Goal: Task Accomplishment & Management: Complete application form

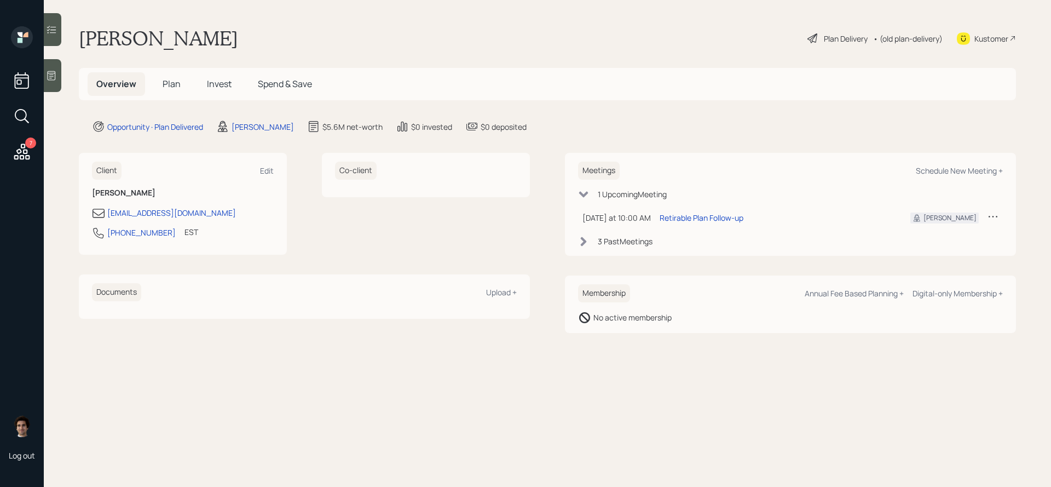
click at [171, 96] on div "Overview Plan Invest Spend & Save" at bounding box center [547, 84] width 937 height 32
click at [171, 88] on span "Plan" at bounding box center [172, 84] width 18 height 12
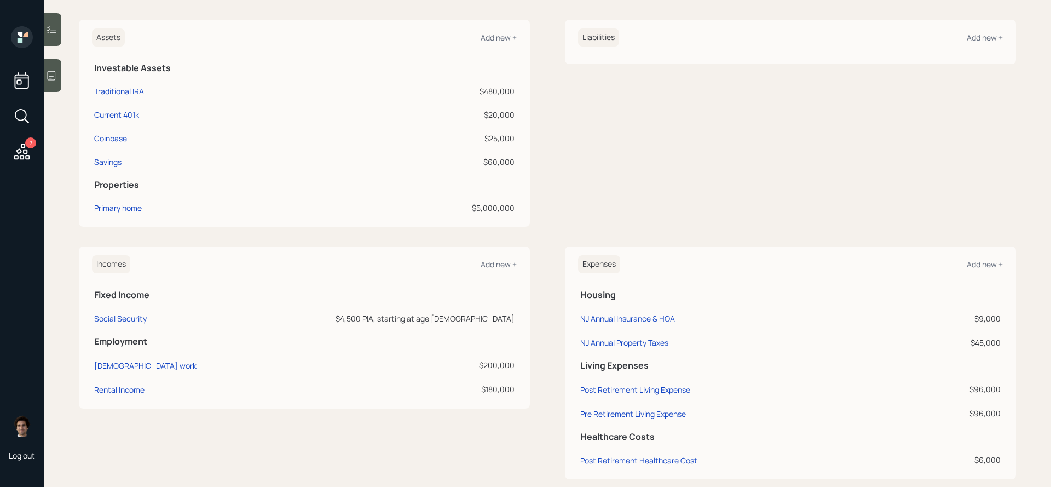
scroll to position [263, 0]
click at [133, 316] on div "Social Security" at bounding box center [120, 316] width 53 height 10
select select "7"
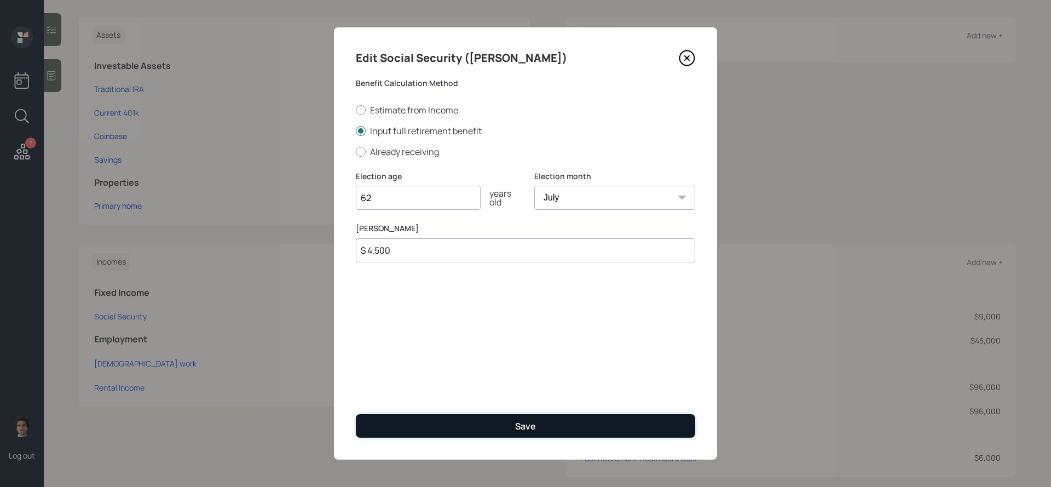
click at [432, 417] on button "Save" at bounding box center [525, 426] width 339 height 24
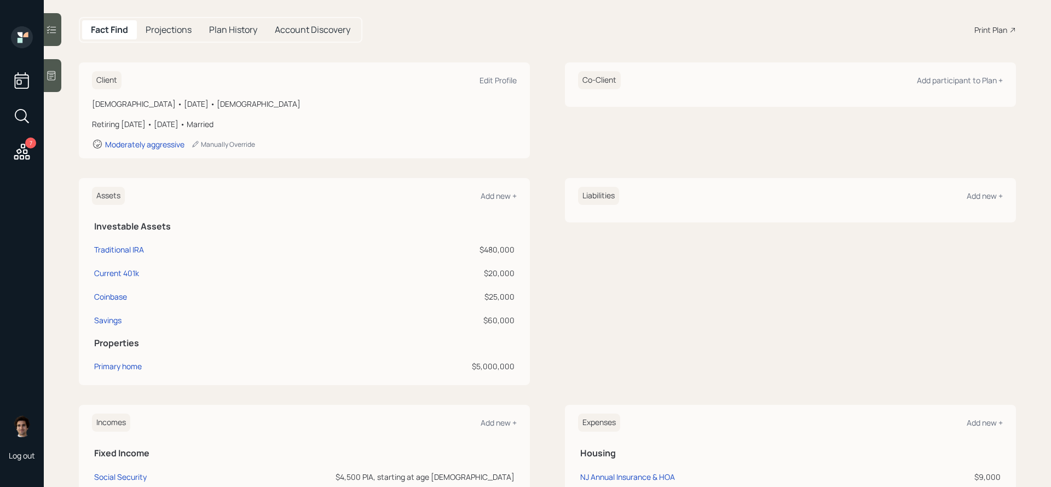
scroll to position [107, 0]
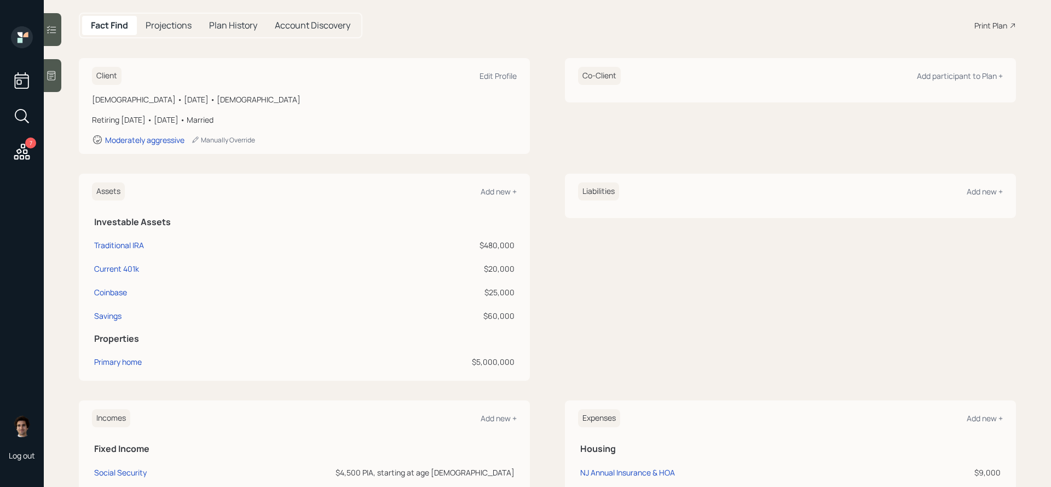
click at [158, 360] on div "Primary home" at bounding box center [205, 361] width 223 height 11
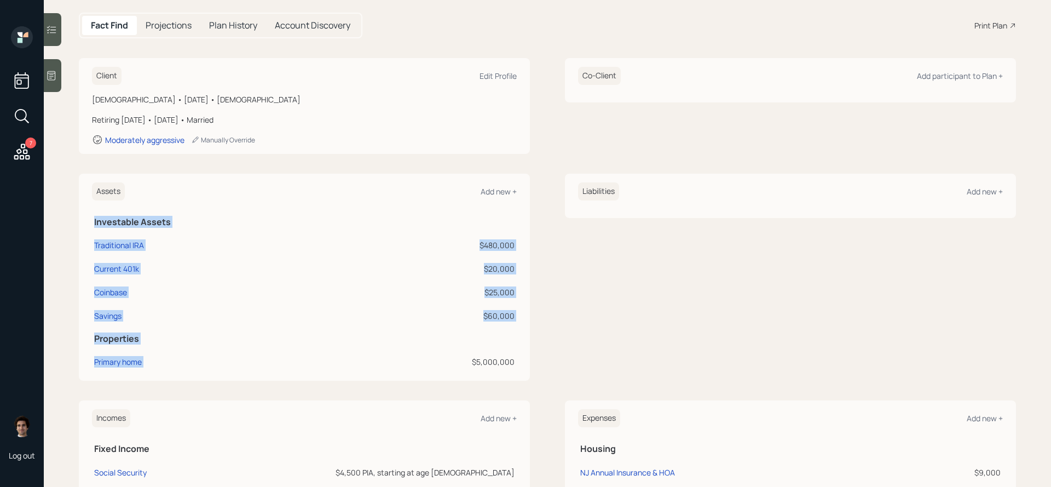
drag, startPoint x: 519, startPoint y: 365, endPoint x: 442, endPoint y: 365, distance: 76.7
click at [442, 365] on div "Assets Add new + Investable Assets Traditional IRA $480,000 Current 401k $20,00…" at bounding box center [304, 277] width 451 height 207
click at [570, 370] on div "Liabilities Add new +" at bounding box center [790, 277] width 451 height 207
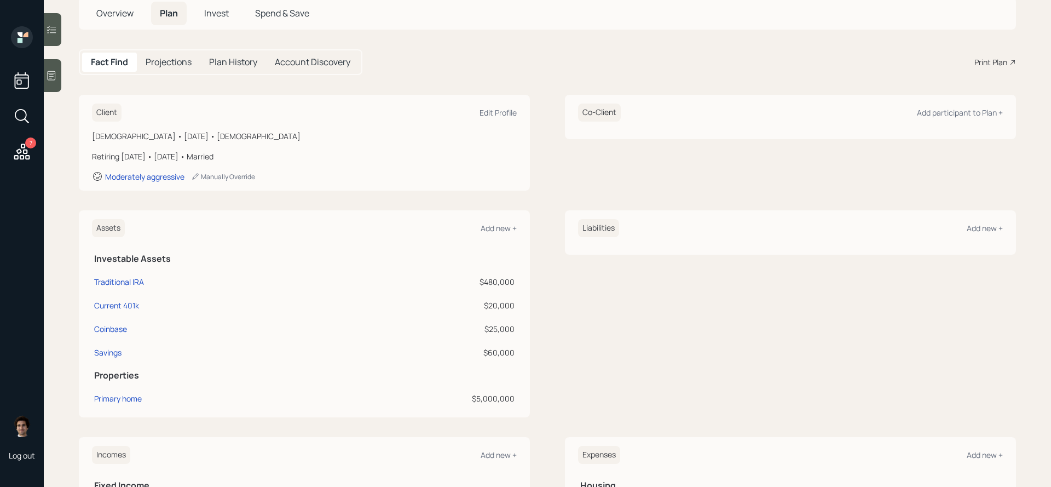
scroll to position [64, 0]
